Goal: Transaction & Acquisition: Purchase product/service

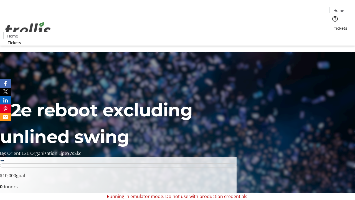
click at [339, 8] on span "Sign Up" at bounding box center [341, 7] width 16 height 7
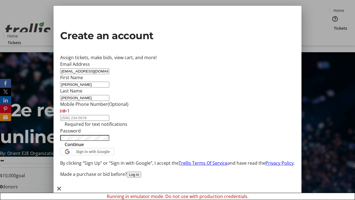
type input "[PERSON_NAME]"
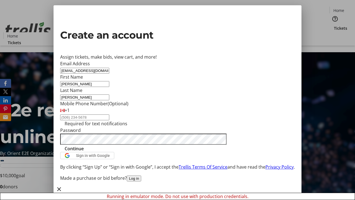
click at [84, 152] on span "Continue" at bounding box center [74, 148] width 19 height 7
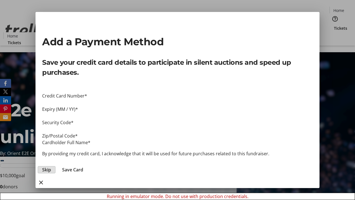
click at [51, 166] on span "Skip" at bounding box center [46, 169] width 9 height 7
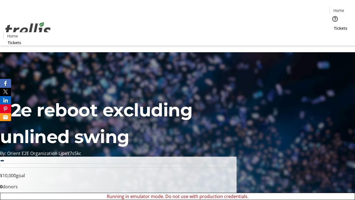
click at [334, 25] on span "Tickets" at bounding box center [340, 28] width 13 height 6
